Goal: Task Accomplishment & Management: Use online tool/utility

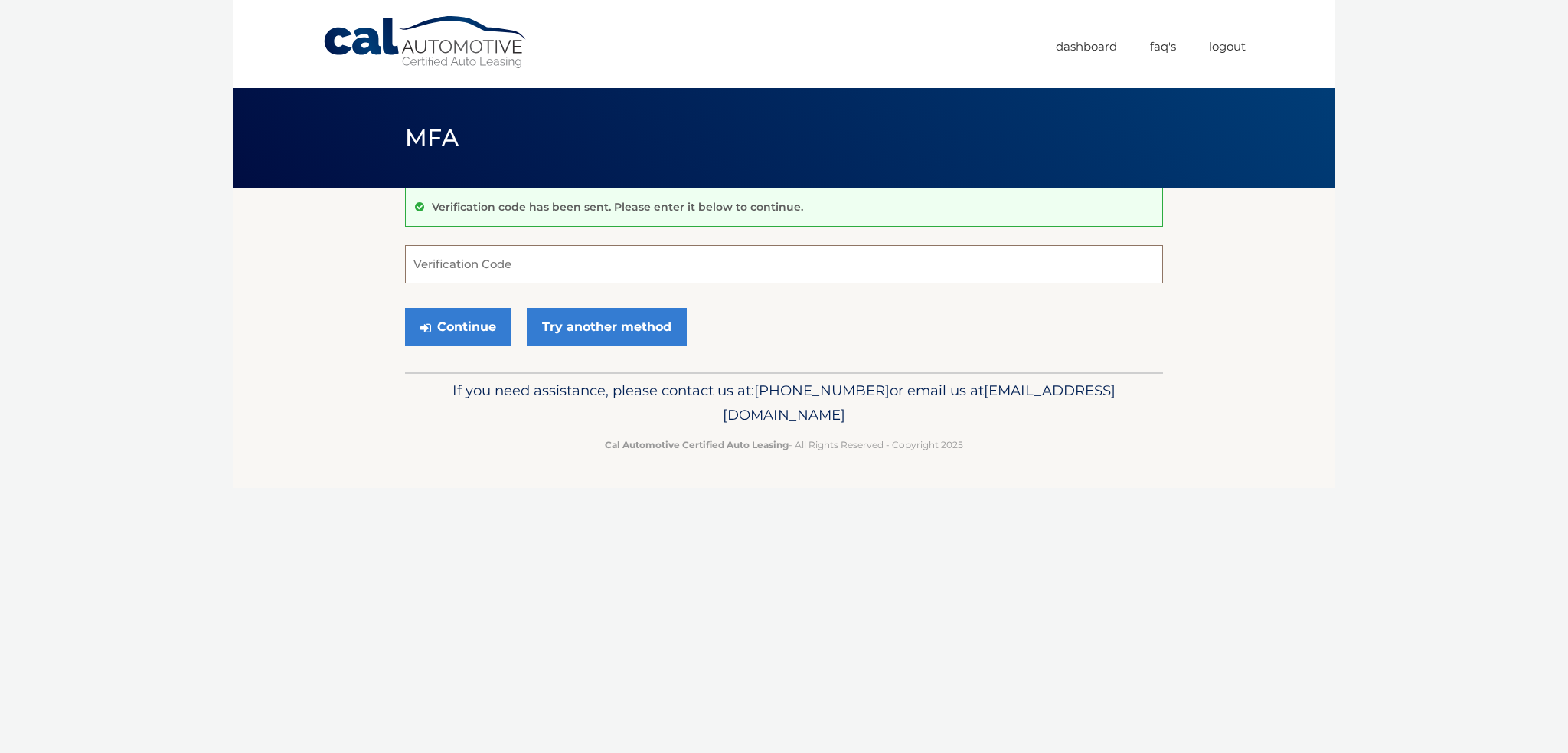
click at [502, 247] on input "Verification Code" at bounding box center [784, 264] width 758 height 38
type input "046089"
click at [459, 327] on button "Continue" at bounding box center [458, 326] width 107 height 38
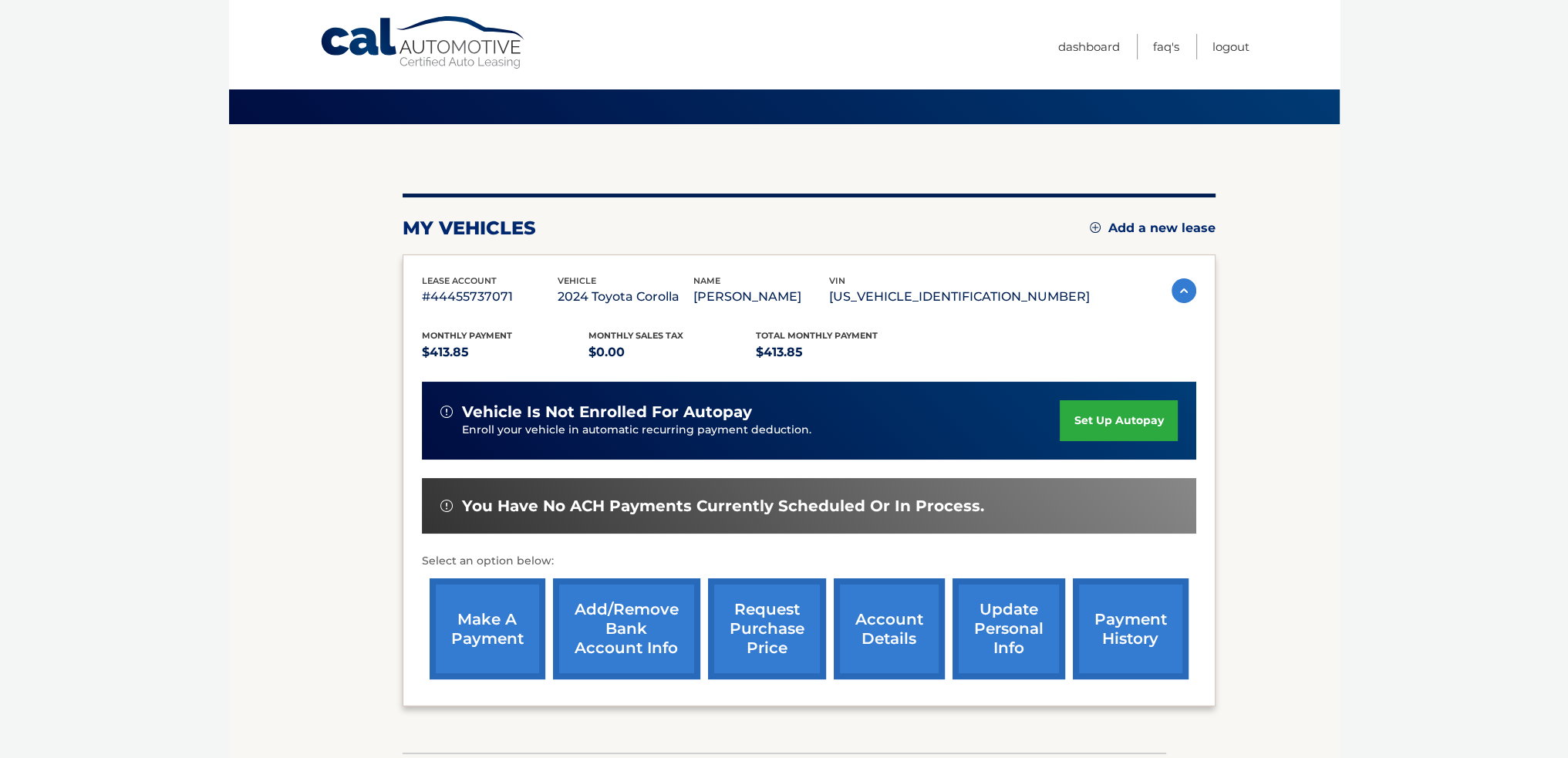
scroll to position [154, 0]
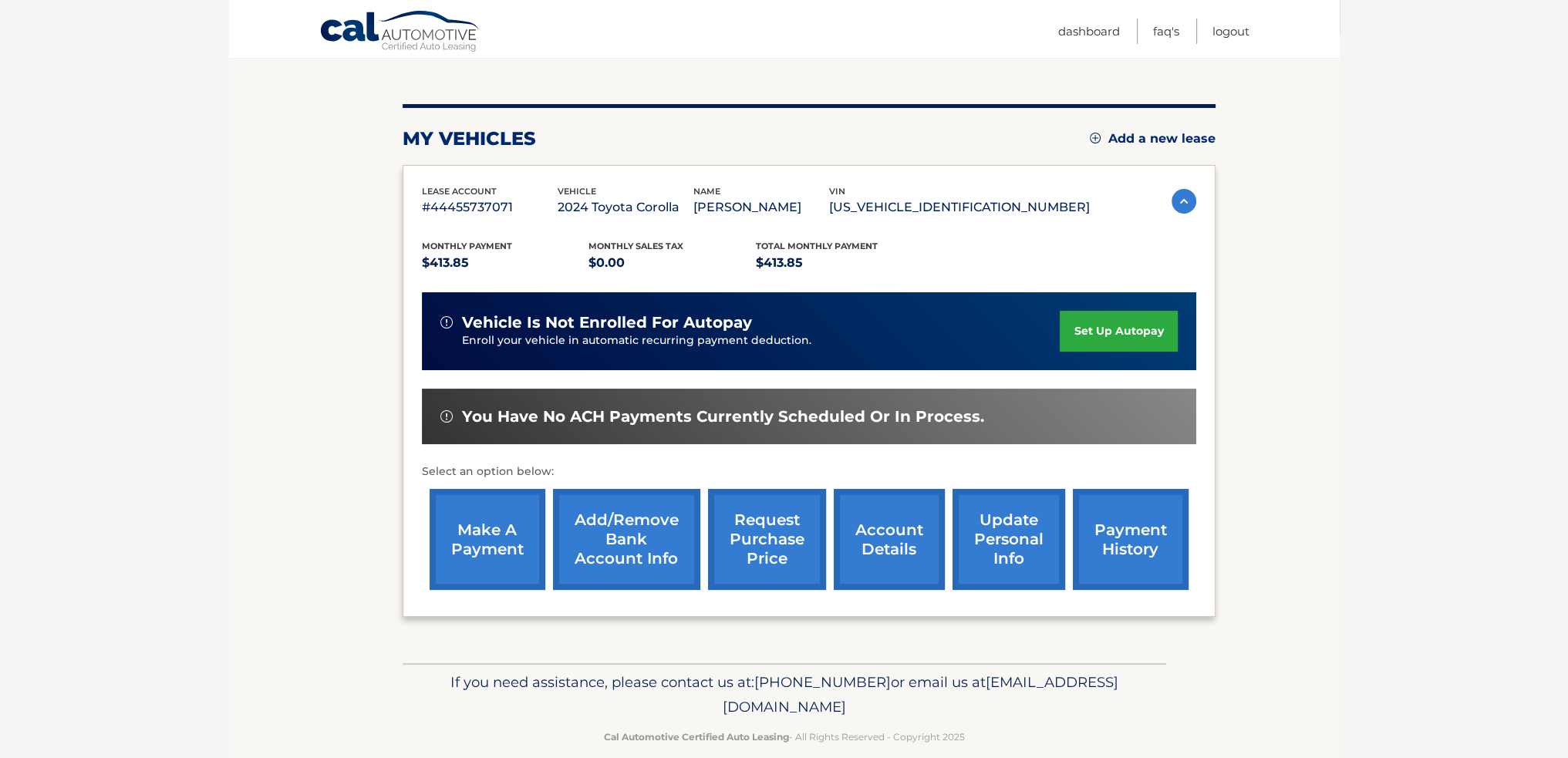
click at [494, 531] on link "make a payment" at bounding box center [487, 539] width 116 height 101
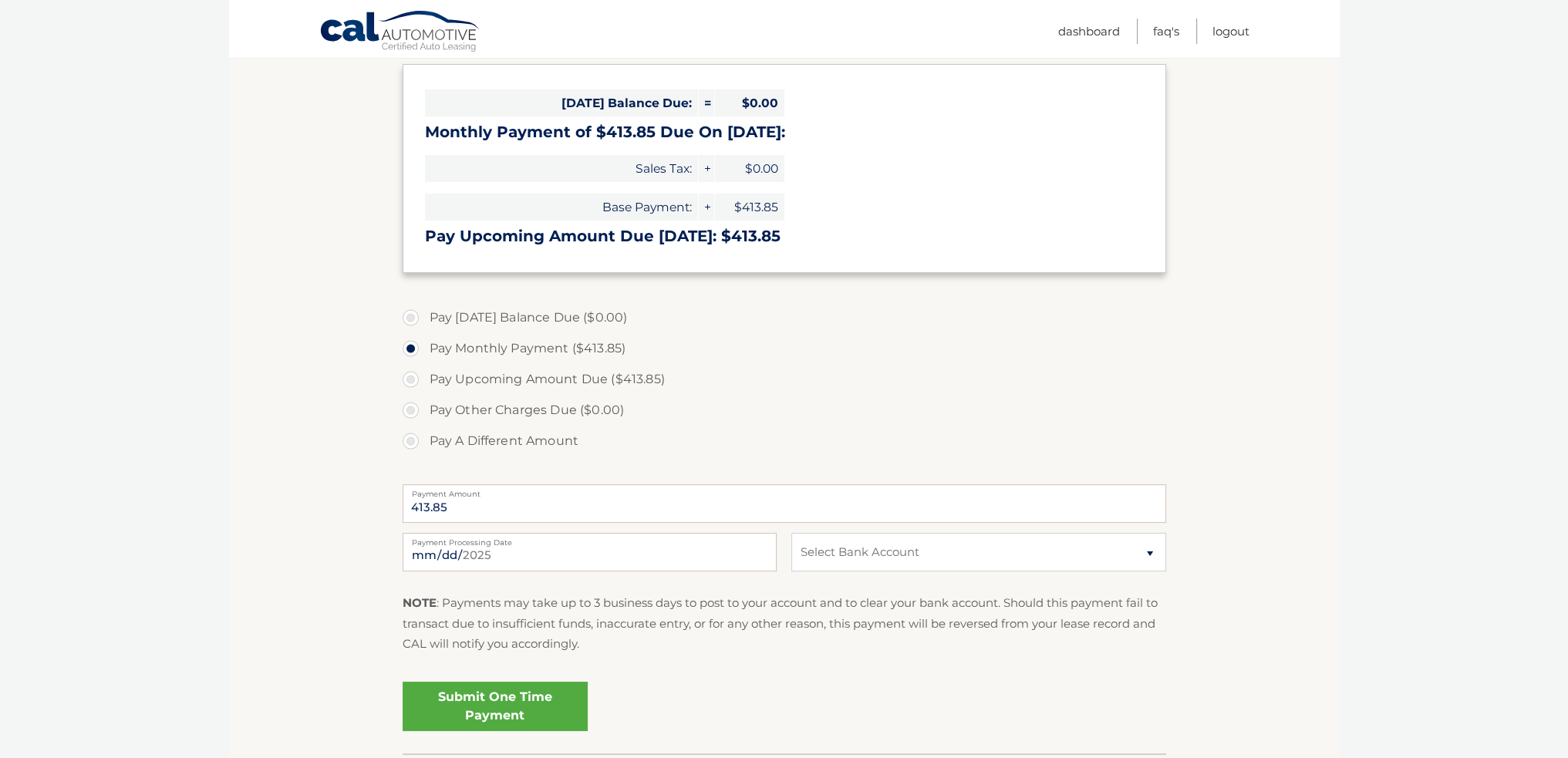
scroll to position [46, 0]
